Goal: Task Accomplishment & Management: Manage account settings

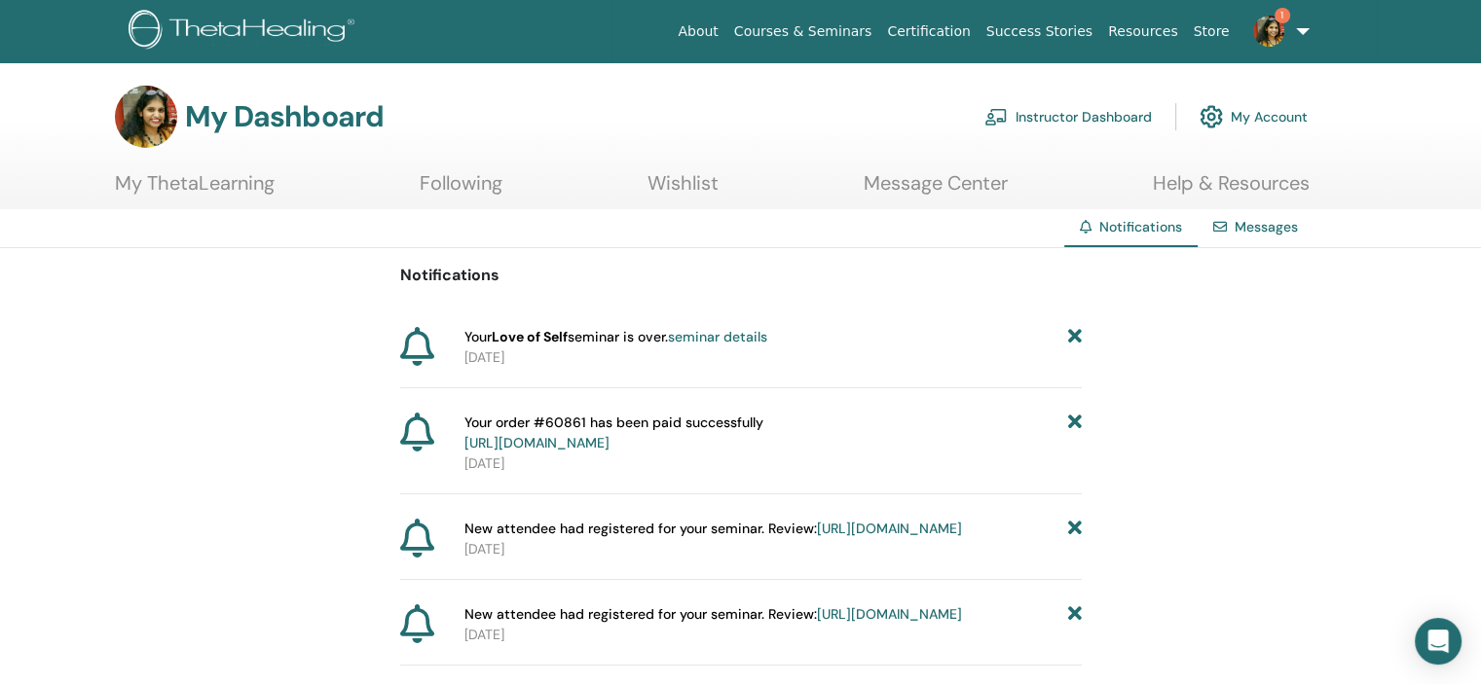
click at [1075, 331] on icon at bounding box center [1074, 337] width 14 height 20
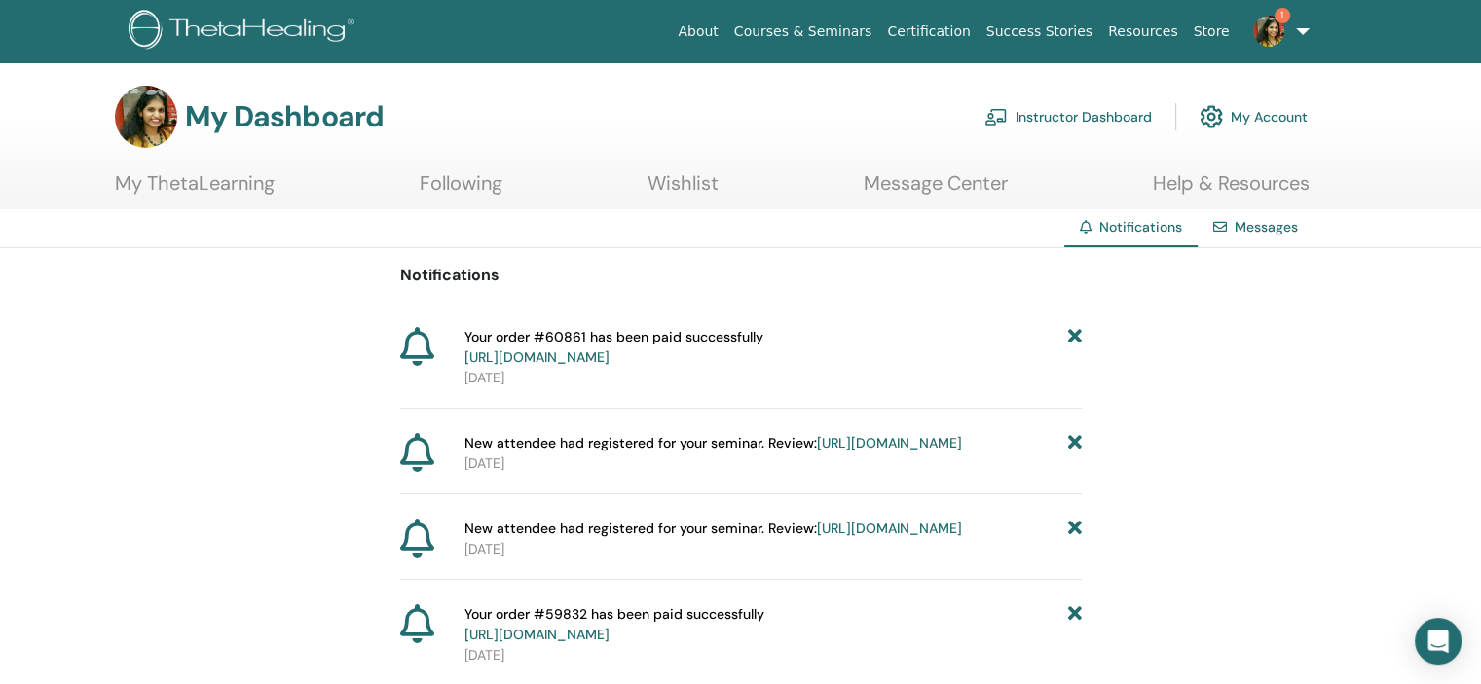
click at [1073, 539] on icon at bounding box center [1074, 529] width 14 height 20
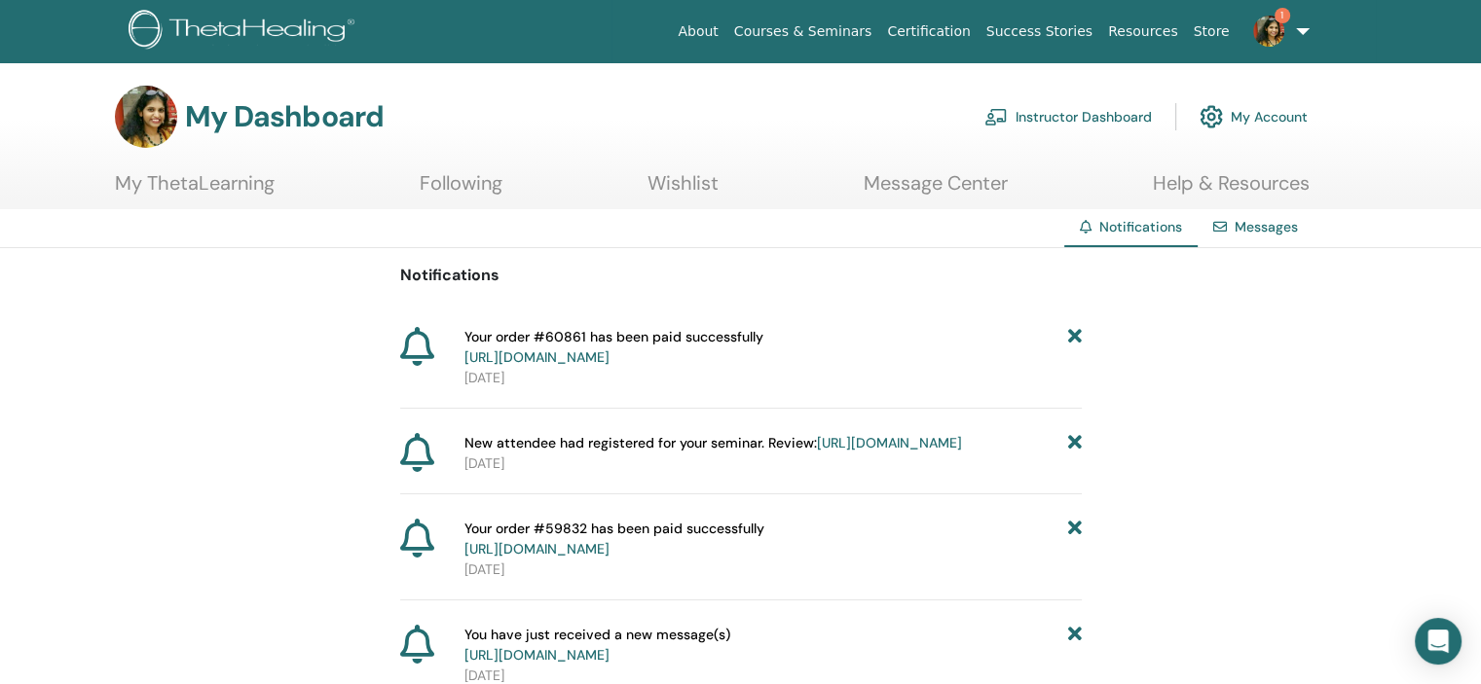
click at [826, 452] on link "https://member.thetahealing.com/instructor/seminar/374560/attendees" at bounding box center [889, 443] width 145 height 18
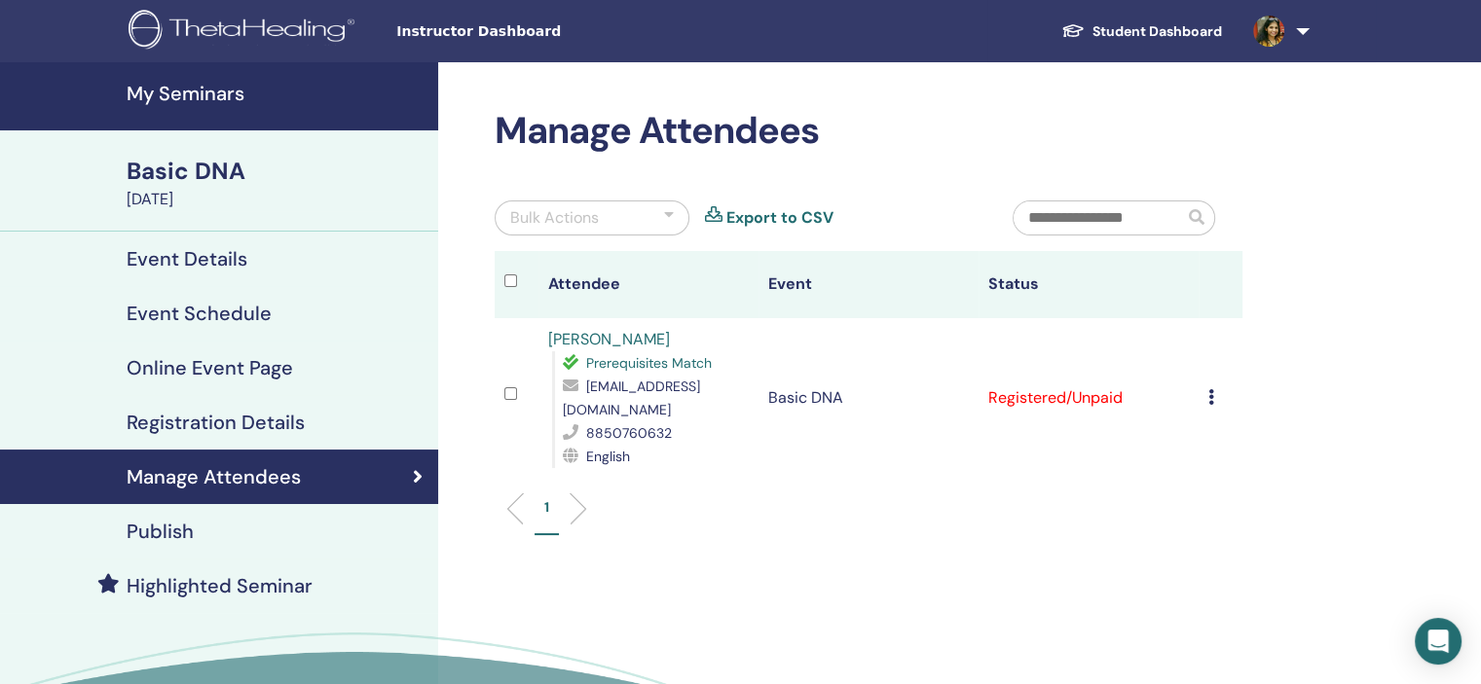
click at [1208, 400] on icon at bounding box center [1211, 397] width 6 height 16
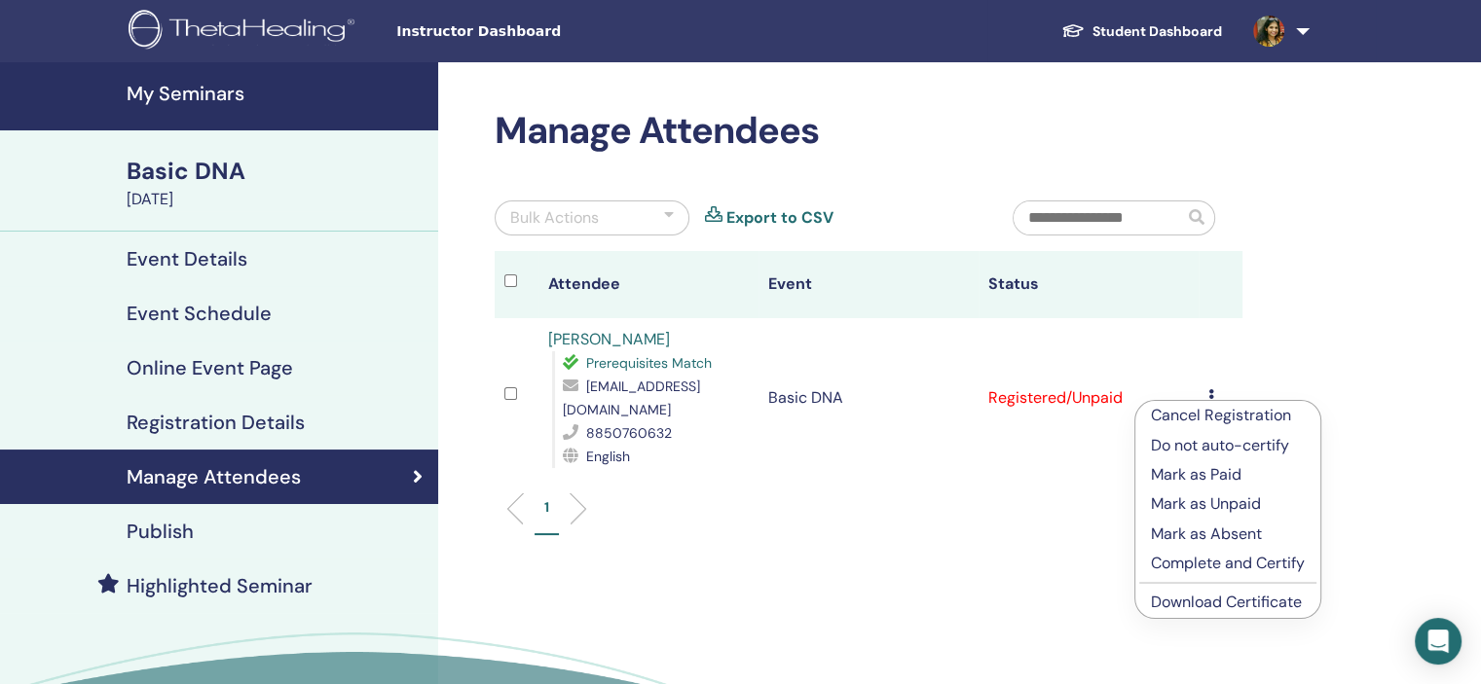
click at [1198, 475] on p "Mark as Paid" at bounding box center [1228, 474] width 154 height 23
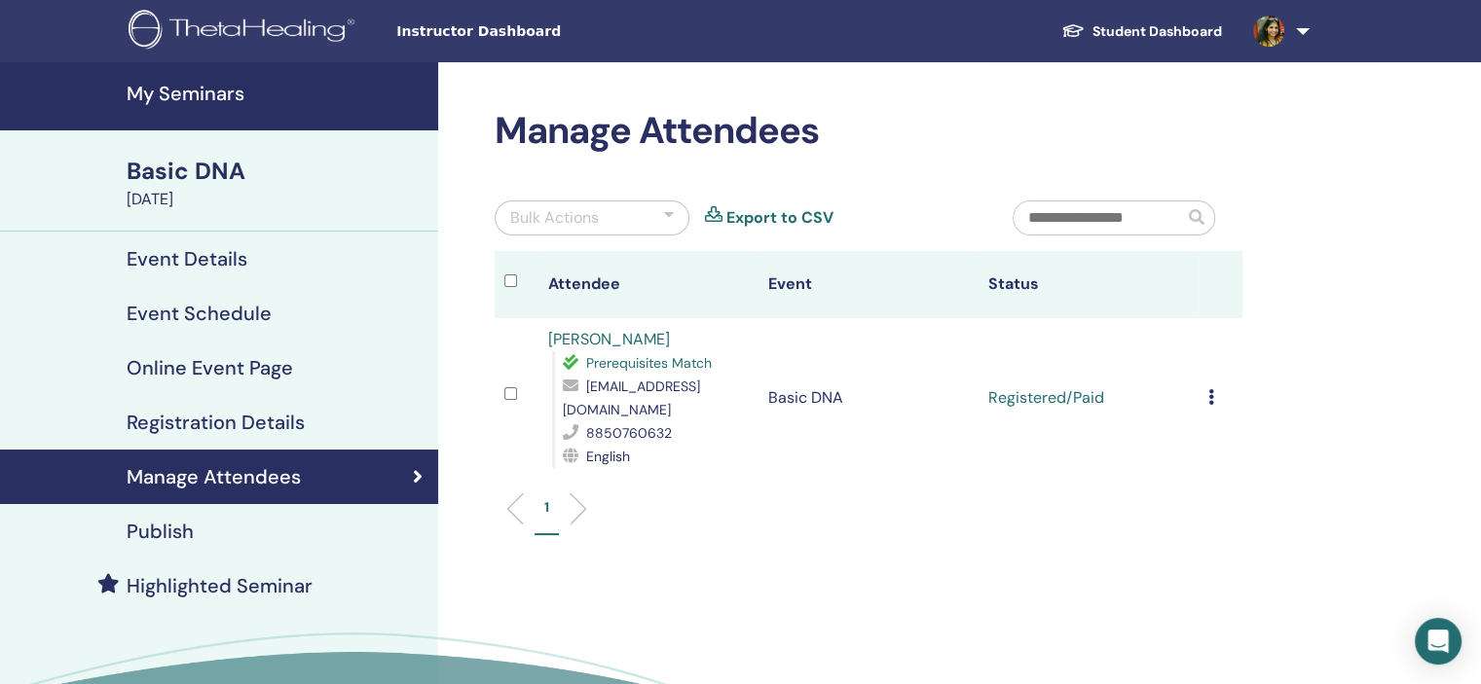
click at [1208, 393] on icon at bounding box center [1211, 397] width 6 height 16
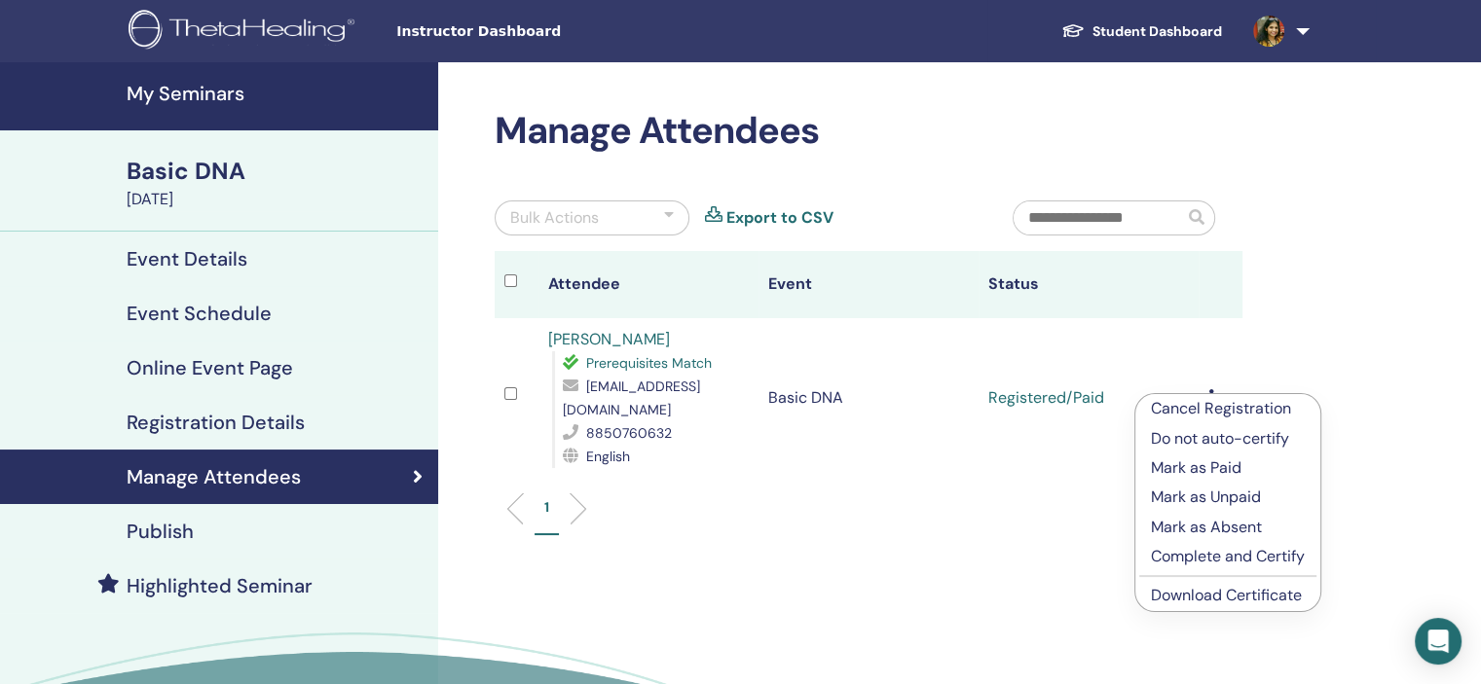
click at [1203, 599] on link "Download Certificate" at bounding box center [1226, 595] width 151 height 20
